Goal: Task Accomplishment & Management: Use online tool/utility

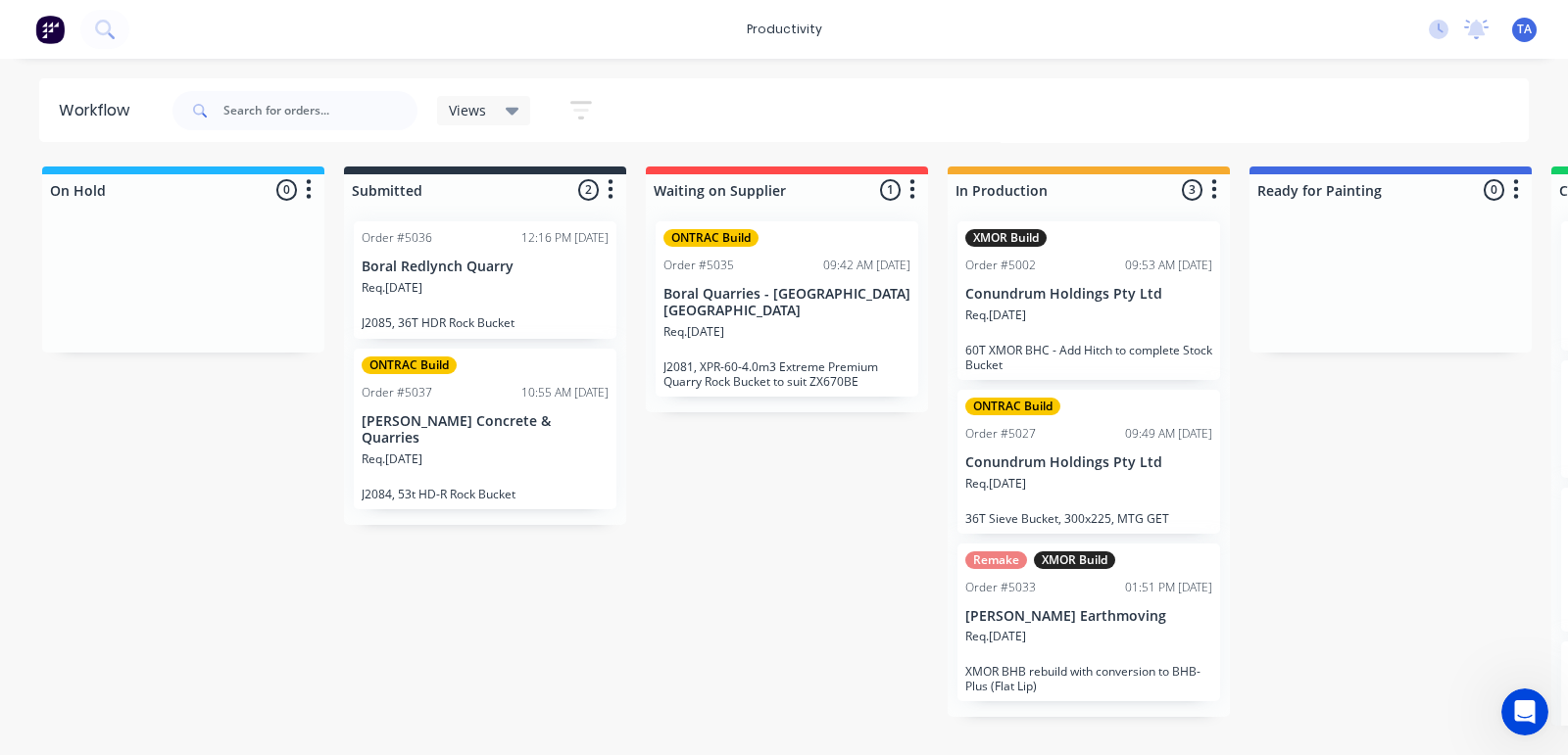
click at [1107, 615] on p "[PERSON_NAME] Earthmoving" at bounding box center [1089, 616] width 247 height 17
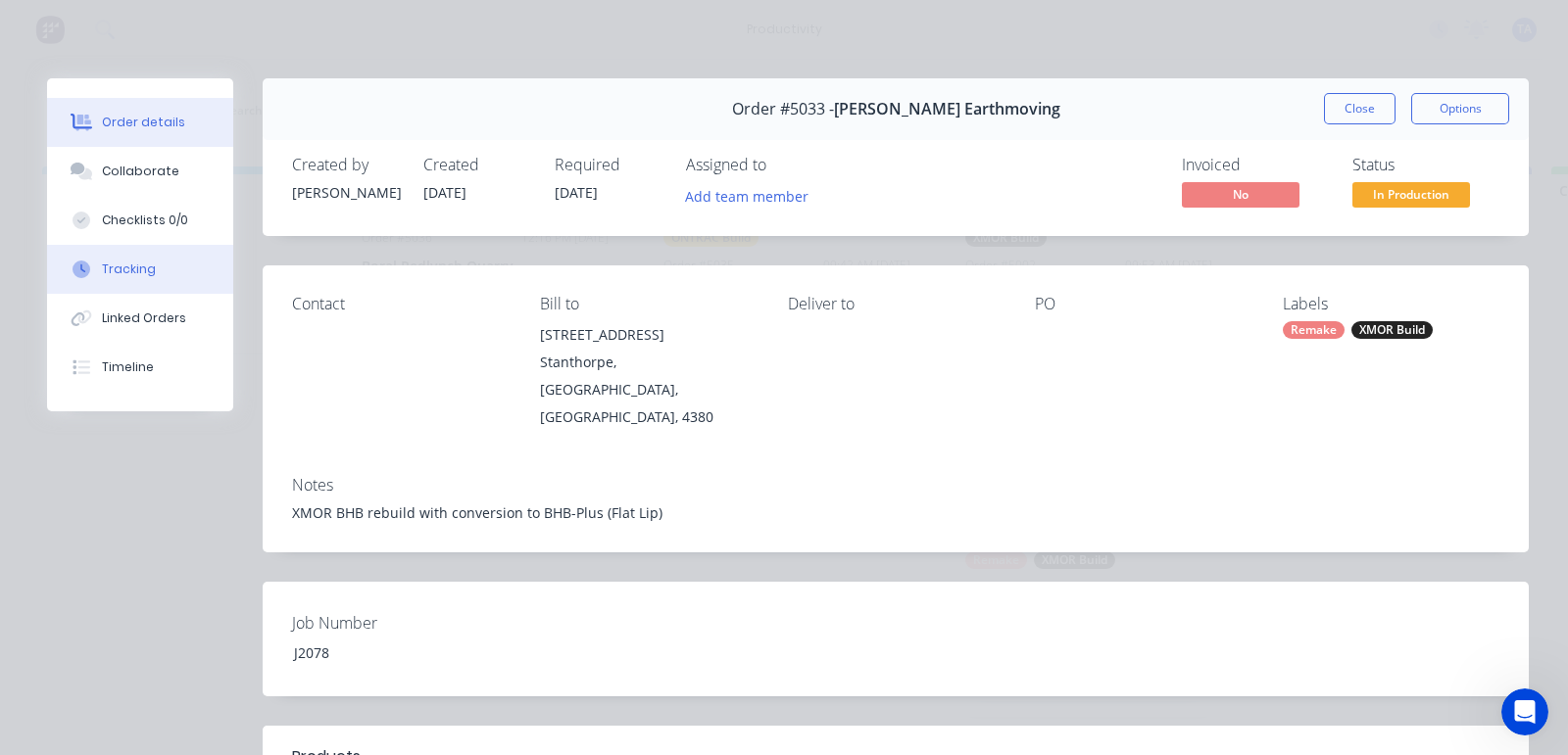
click at [112, 264] on div "Tracking" at bounding box center [128, 269] width 54 height 18
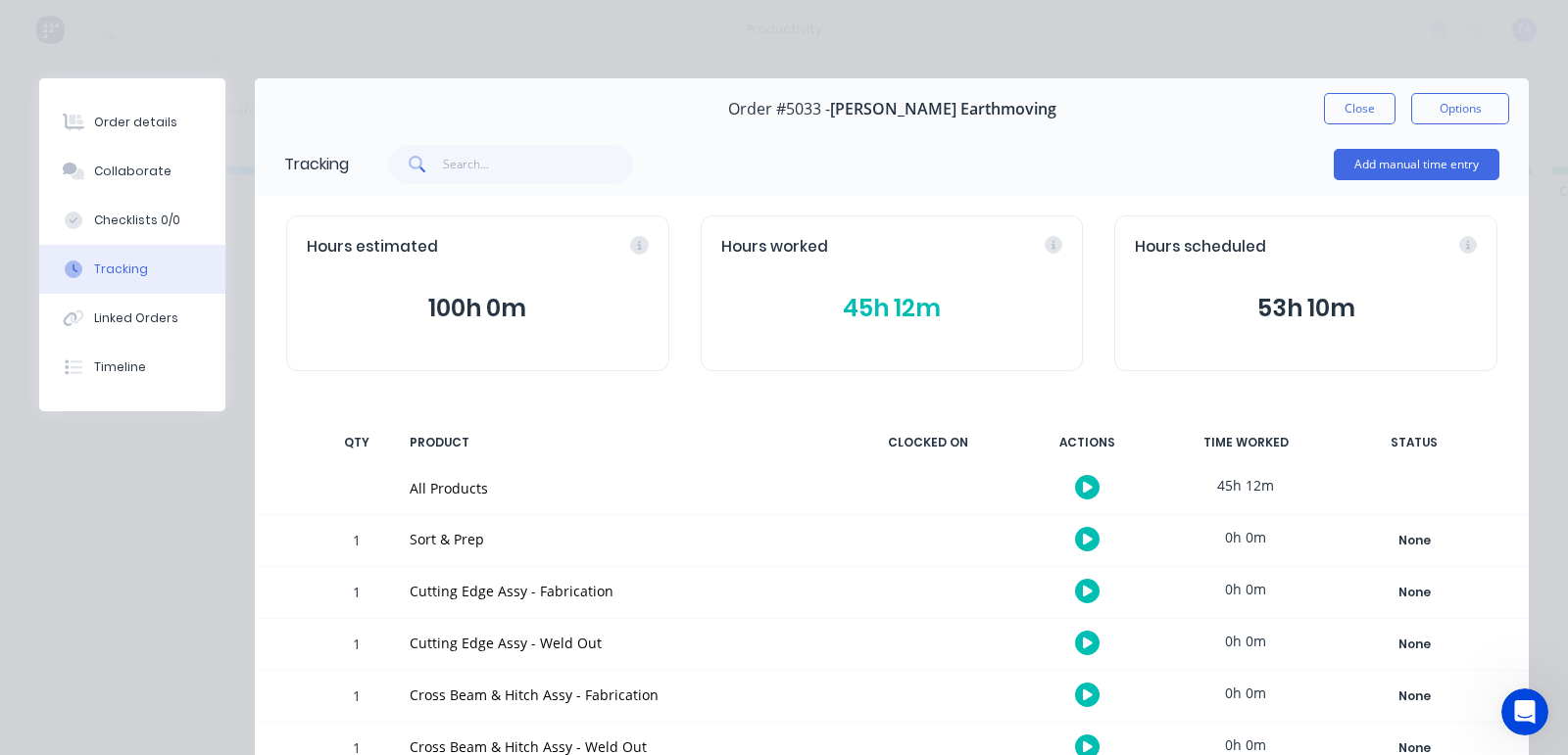
click at [1075, 486] on button "button" at bounding box center [1087, 487] width 25 height 25
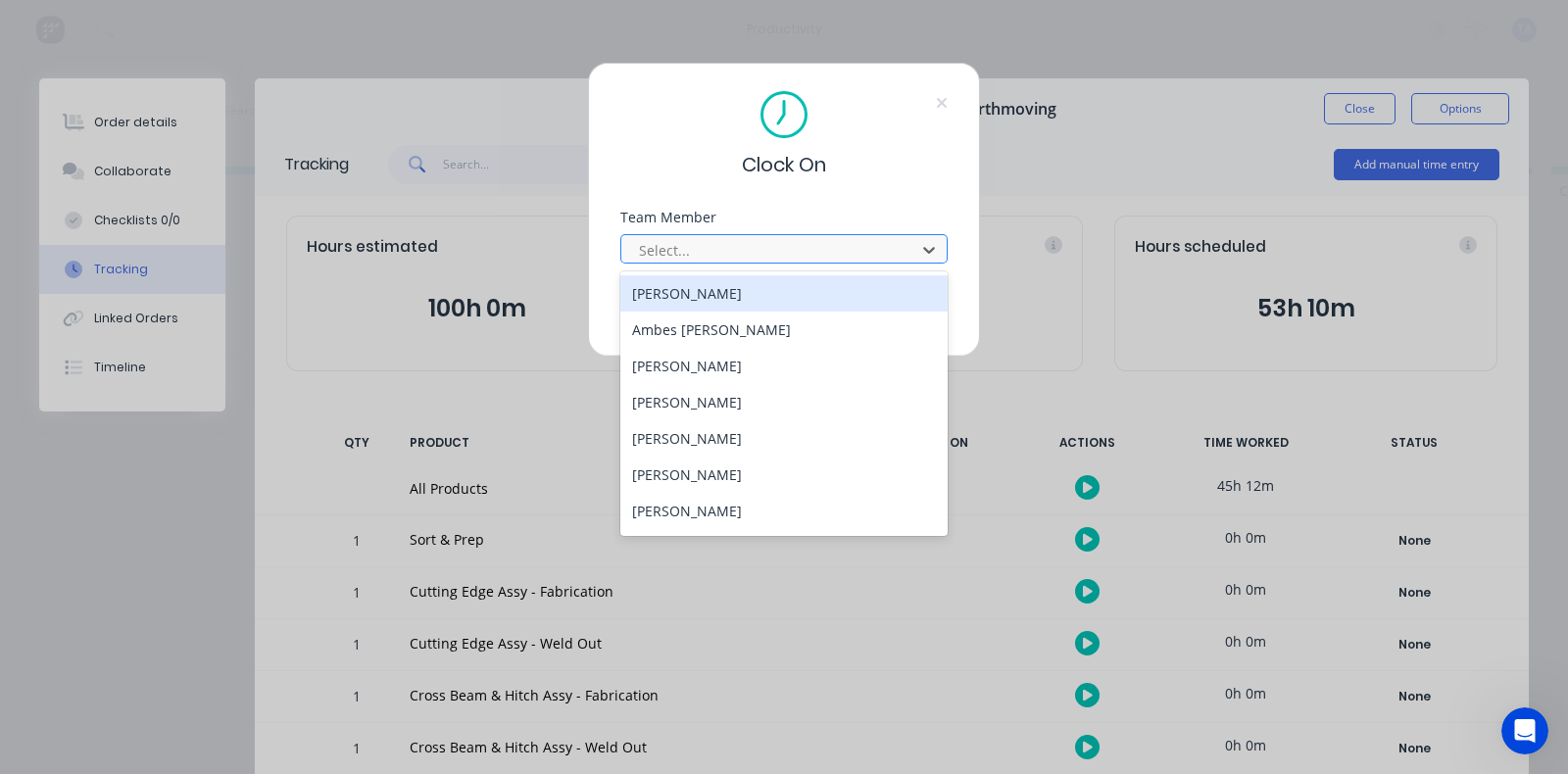
click at [749, 248] on div at bounding box center [771, 250] width 268 height 25
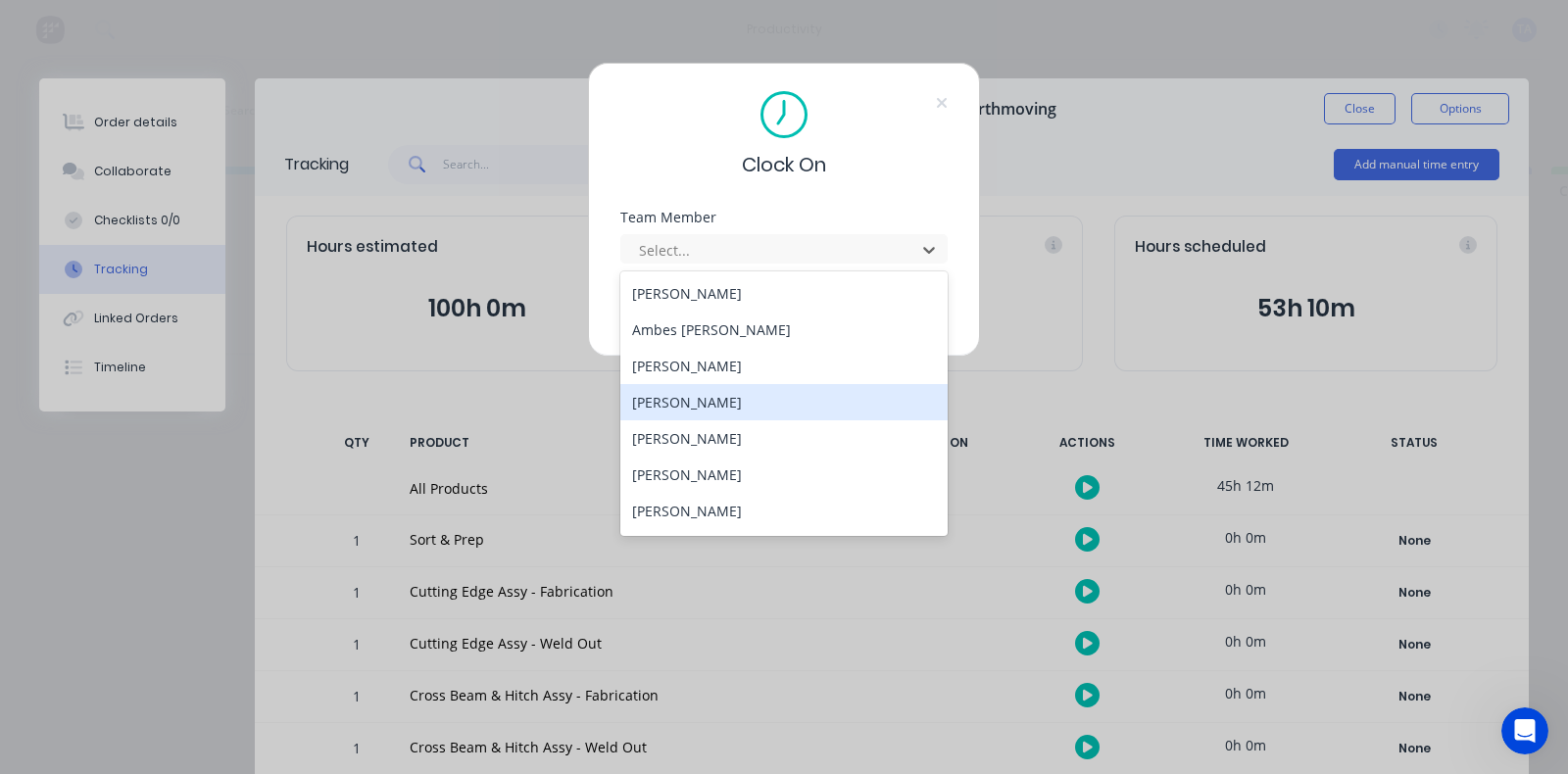
click at [719, 413] on div "[PERSON_NAME]" at bounding box center [784, 402] width 327 height 36
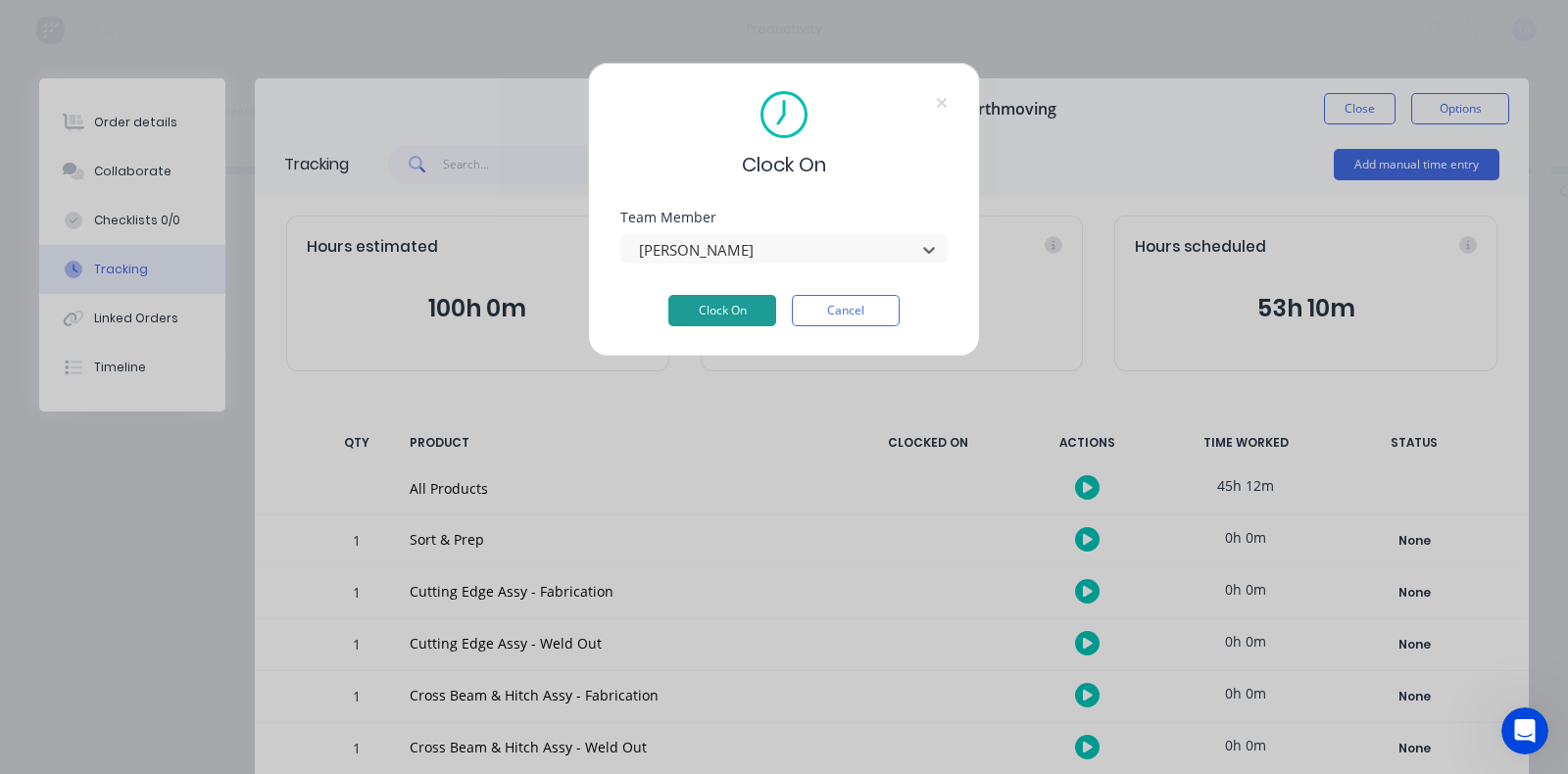
click at [764, 316] on button "Clock On" at bounding box center [722, 311] width 107 height 32
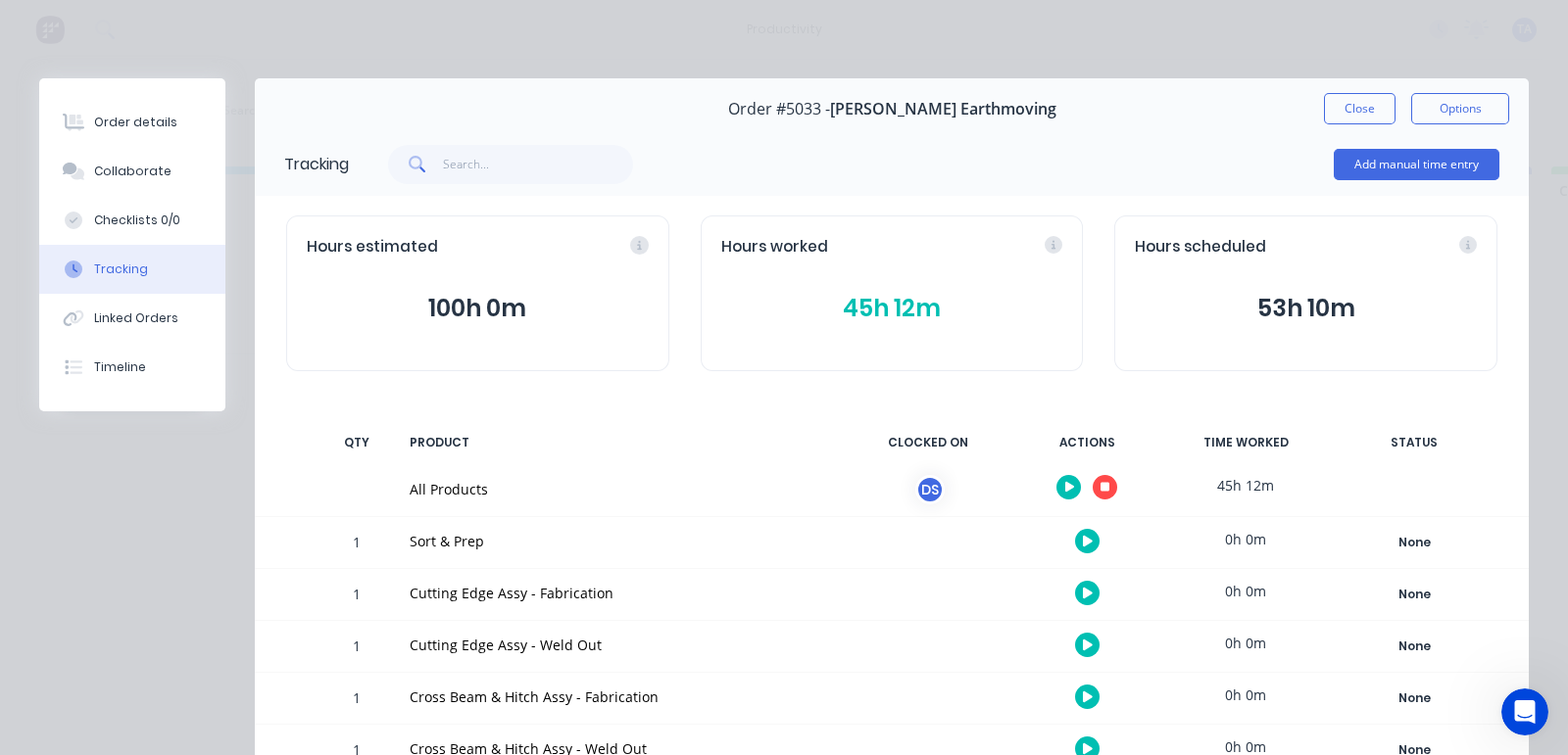
click at [1065, 483] on icon "button" at bounding box center [1070, 487] width 10 height 11
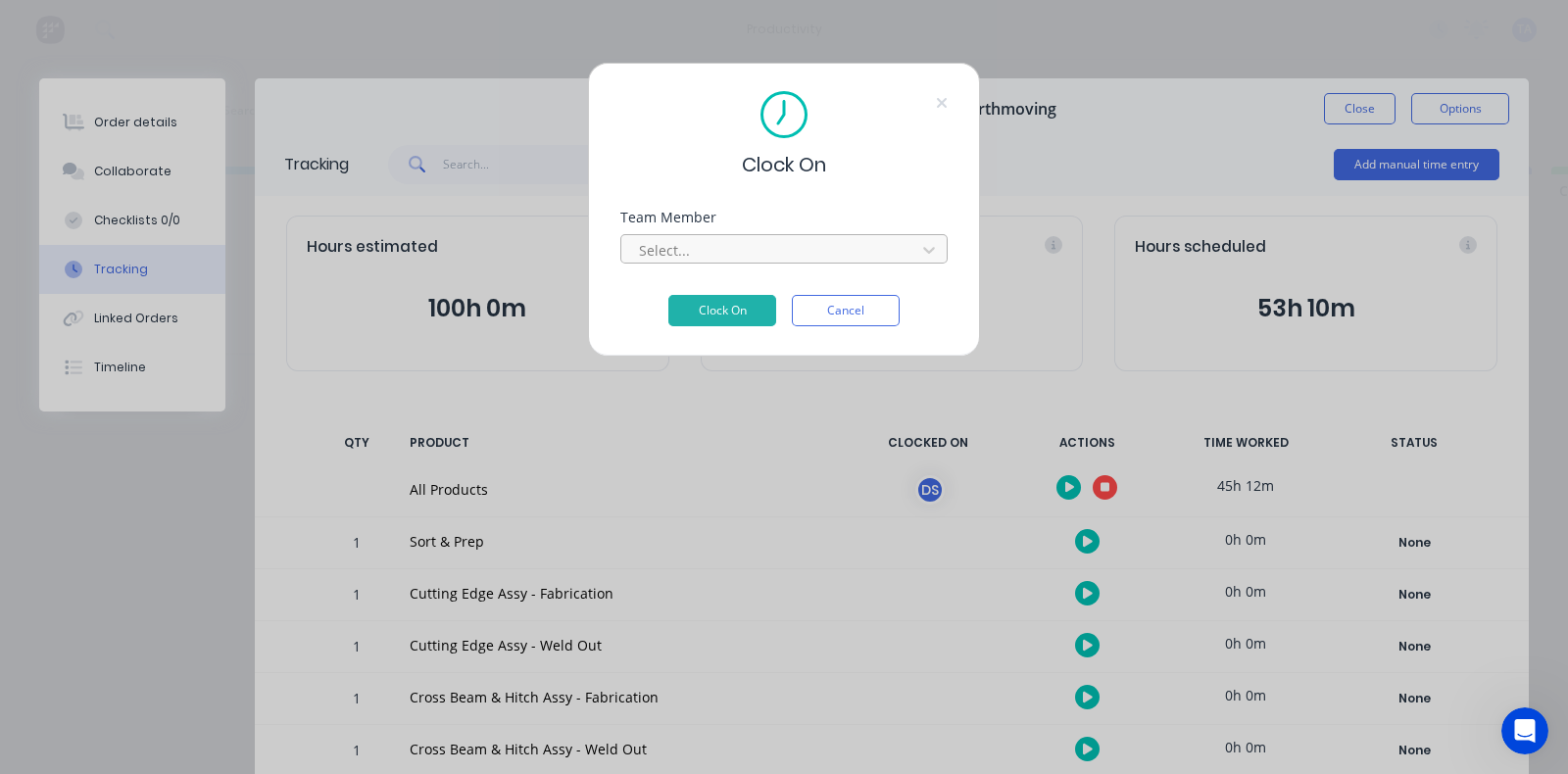
click at [742, 259] on div at bounding box center [771, 250] width 268 height 25
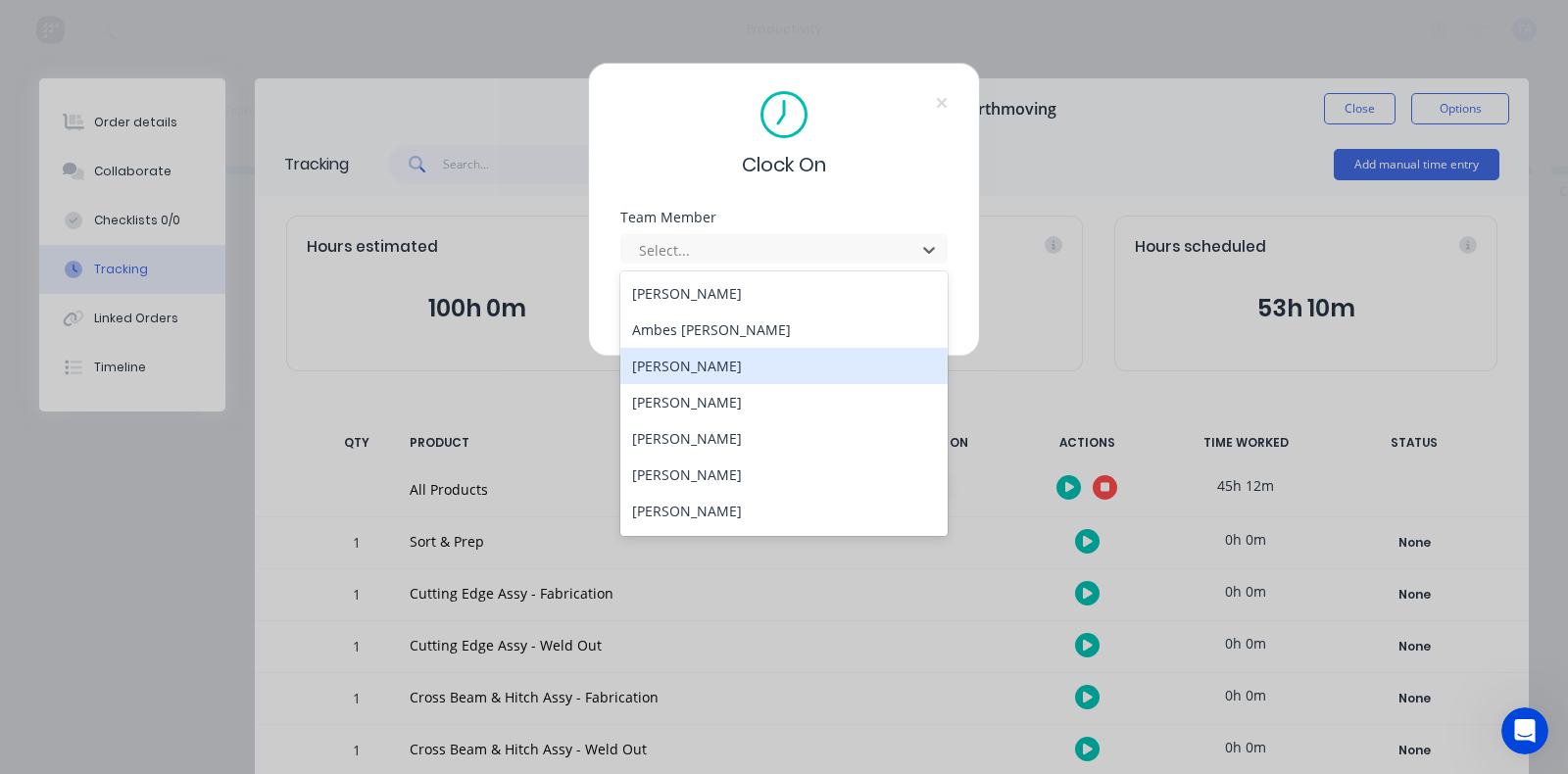
click at [708, 366] on div "[PERSON_NAME]" at bounding box center [784, 366] width 327 height 36
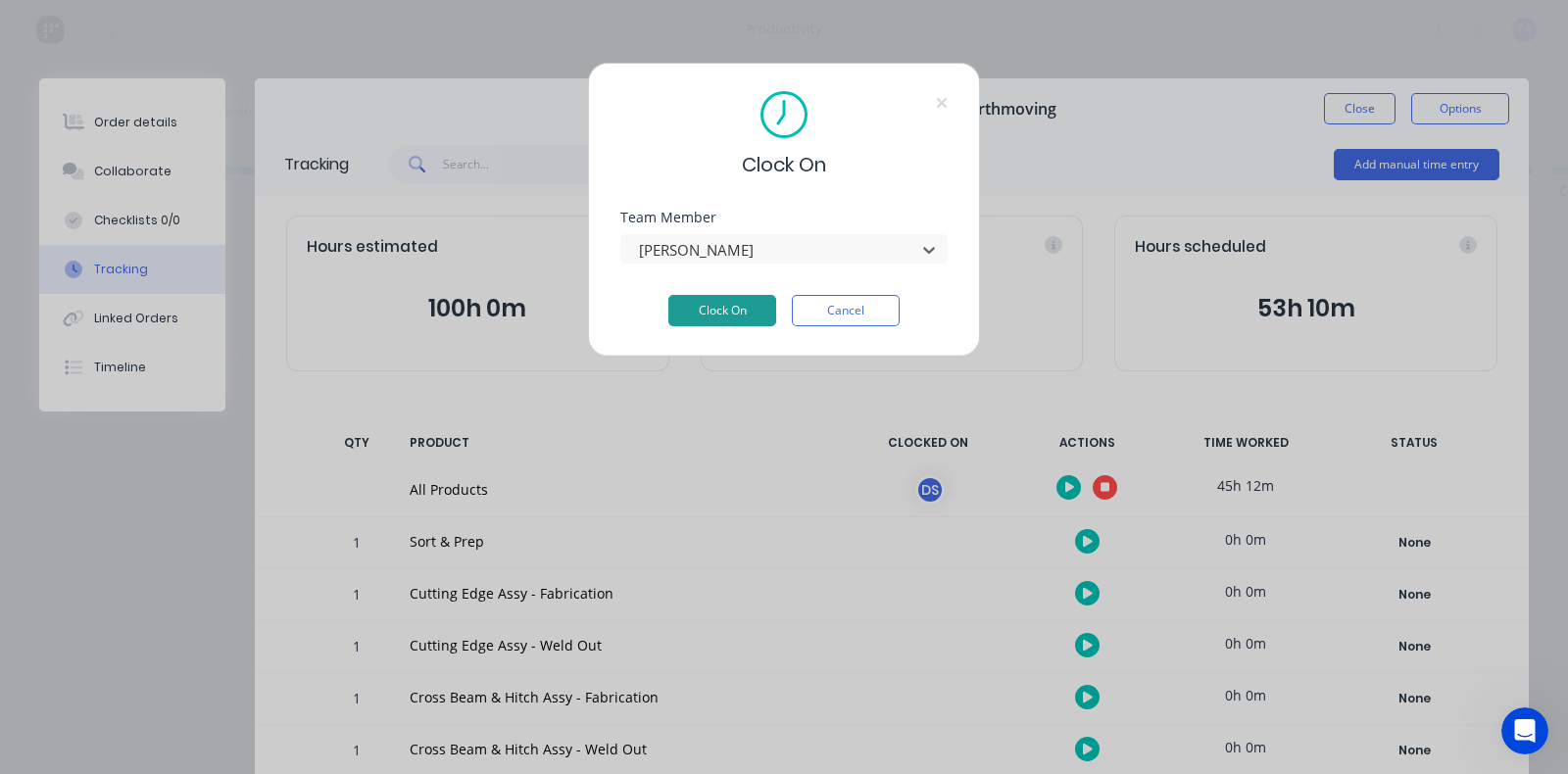
click at [716, 309] on button "Clock On" at bounding box center [722, 311] width 107 height 32
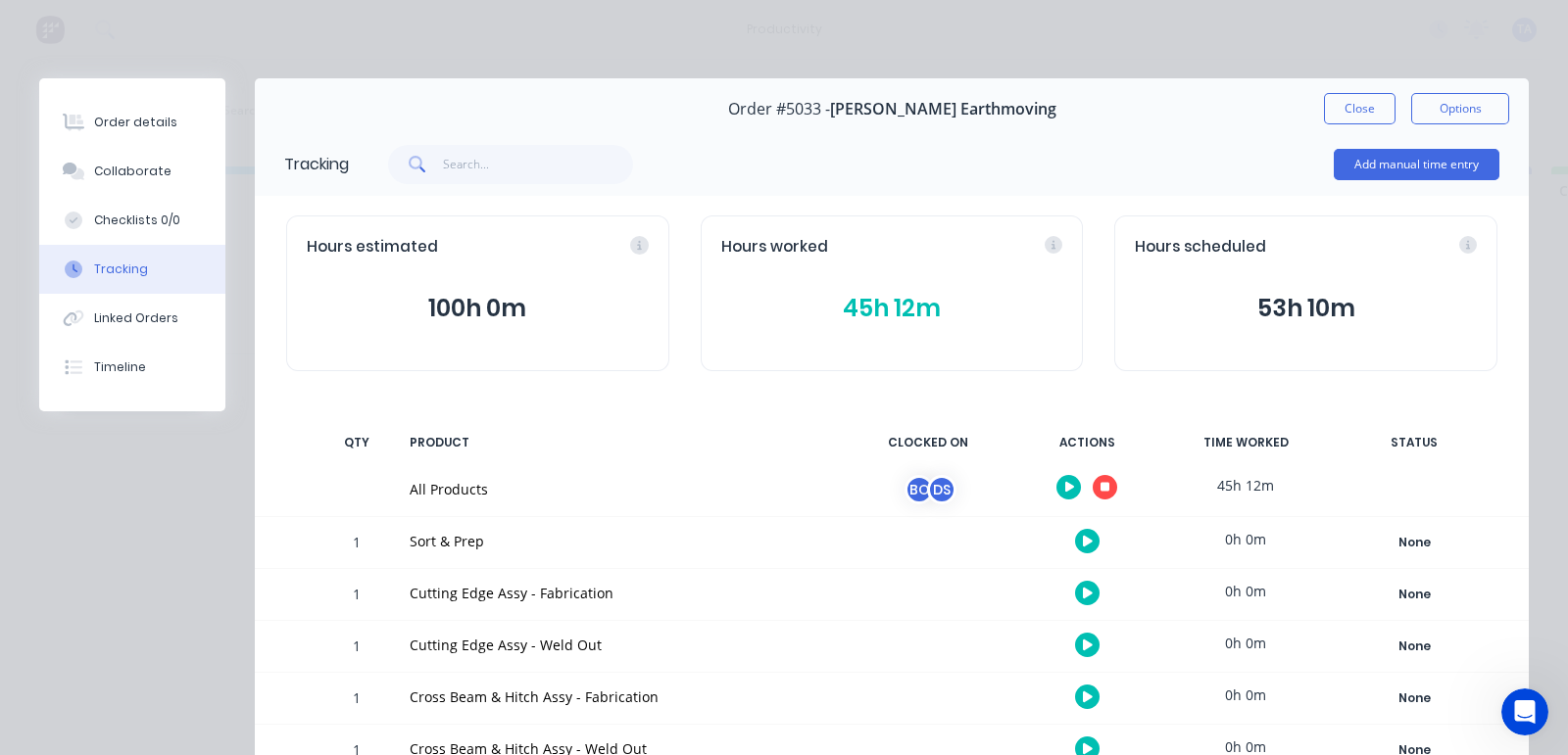
click at [1056, 481] on button "button" at bounding box center [1068, 487] width 25 height 25
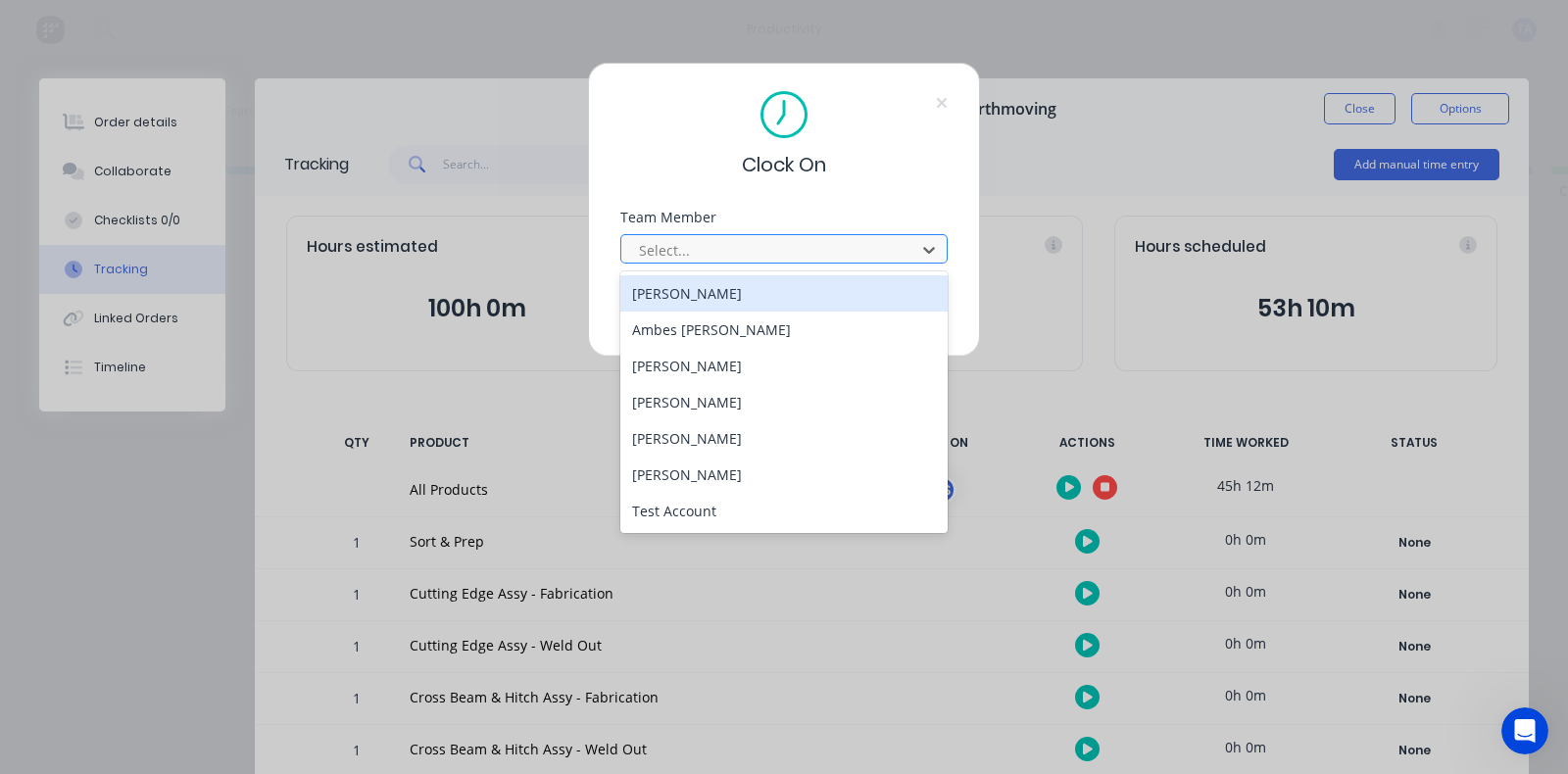
click at [887, 247] on div at bounding box center [771, 250] width 268 height 25
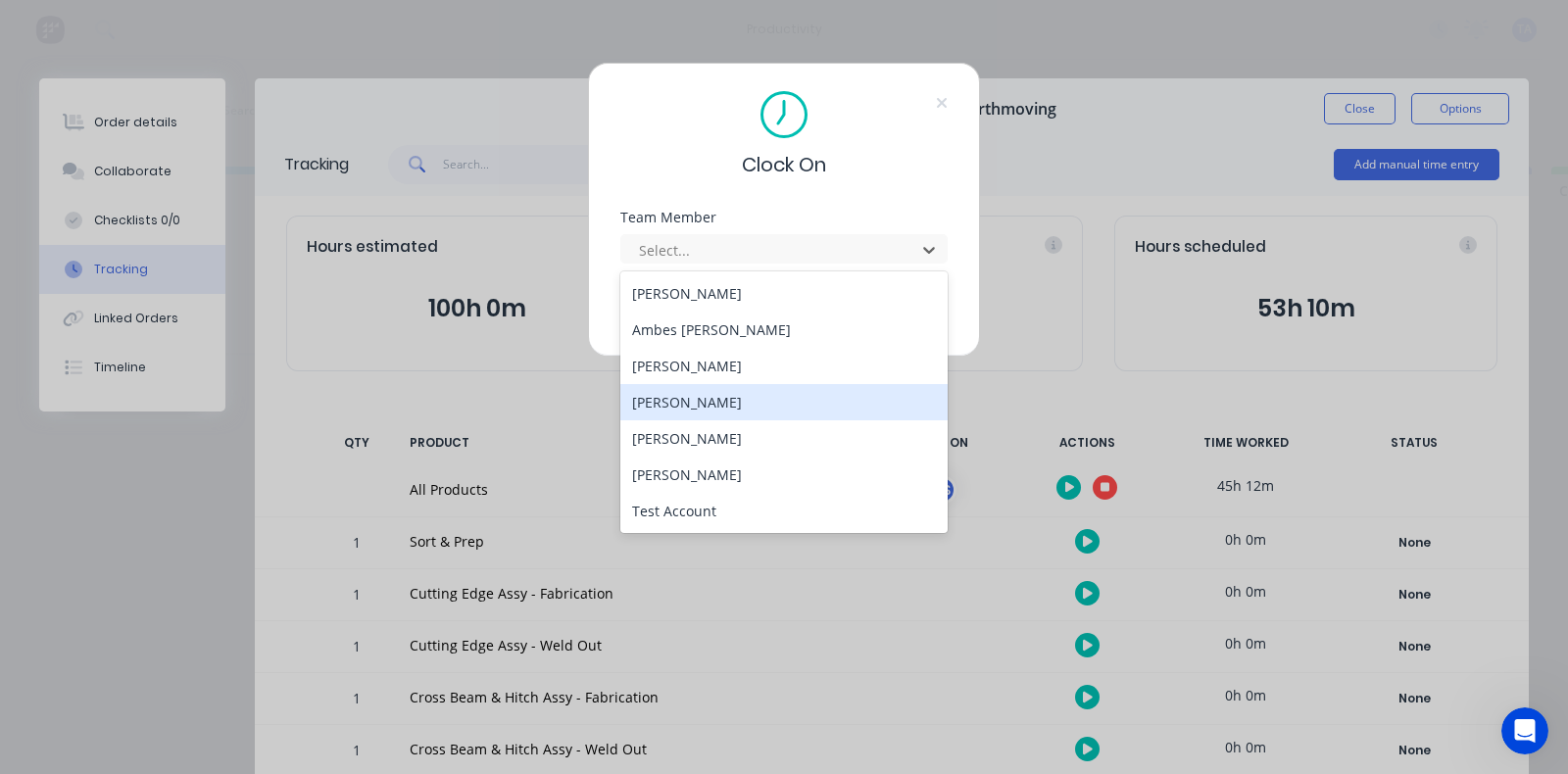
click at [729, 408] on div "[PERSON_NAME]" at bounding box center [784, 402] width 327 height 36
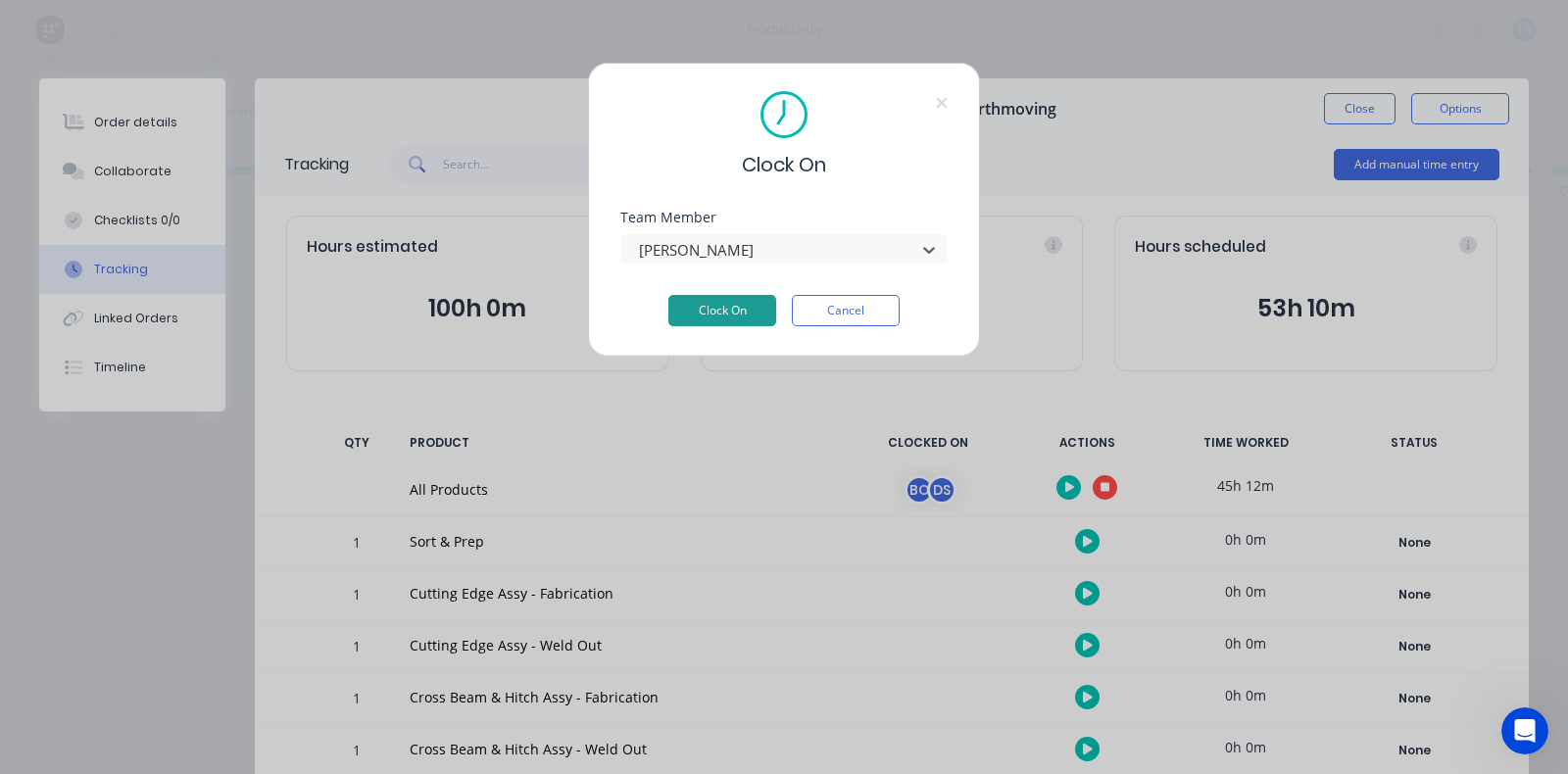
click at [711, 316] on button "Clock On" at bounding box center [722, 311] width 107 height 32
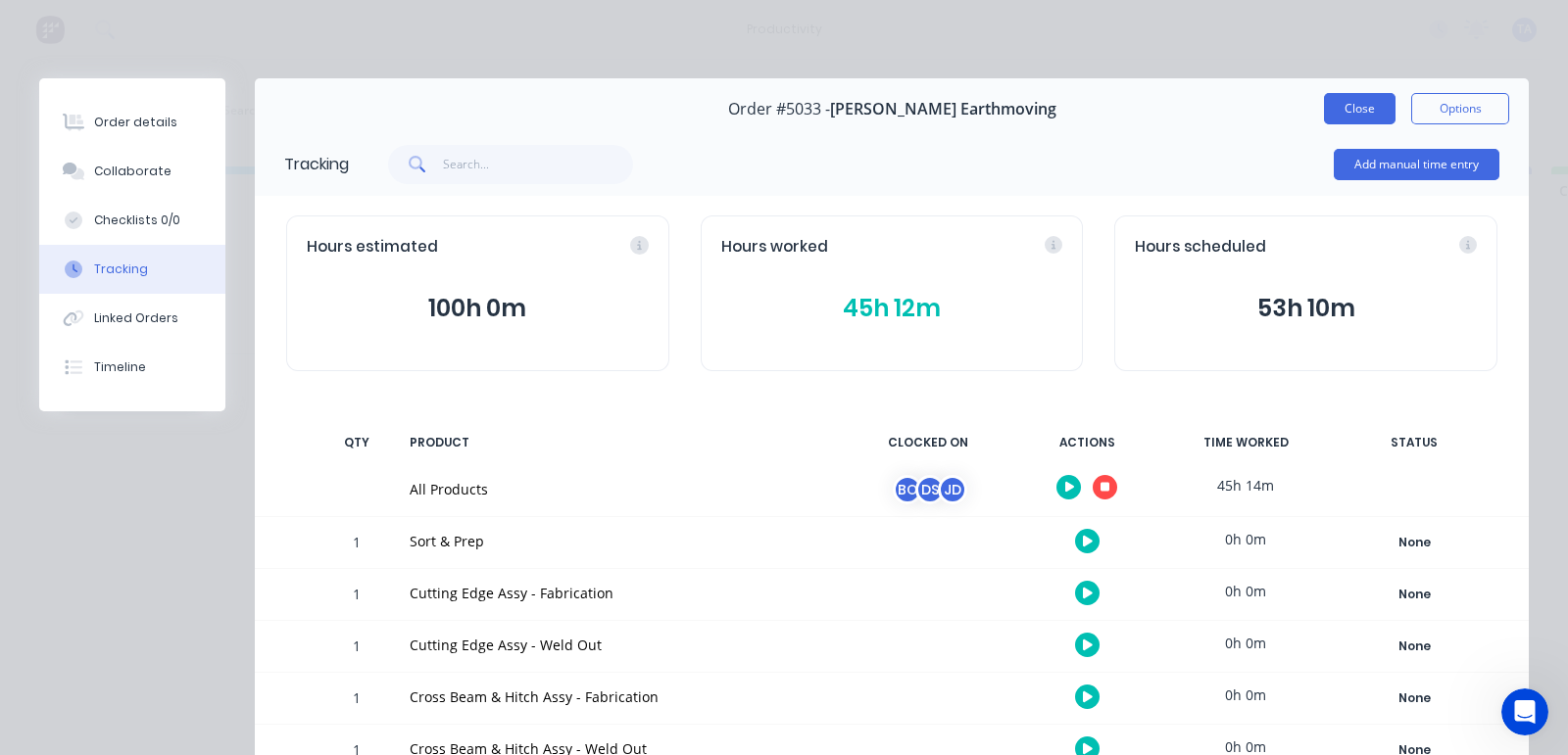
click at [1324, 103] on button "Close" at bounding box center [1360, 108] width 72 height 32
